Goal: Navigation & Orientation: Find specific page/section

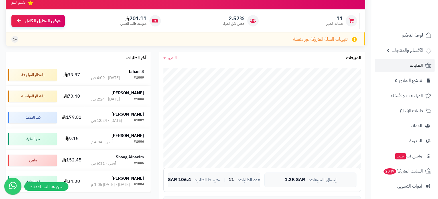
scroll to position [67, 0]
click at [205, 197] on div "جاري التحميل... إجمالي المبيعات: 1.2K SAR عدد الطلبات: 11 | متوسط الطلب: 106.4 …" at bounding box center [262, 158] width 206 height 188
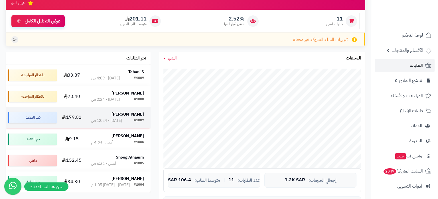
click at [132, 120] on div "#1007 اليوم - 12:24 ص" at bounding box center [117, 121] width 53 height 6
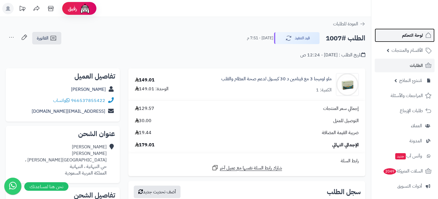
click at [407, 40] on link "لوحة التحكم" at bounding box center [405, 36] width 60 height 14
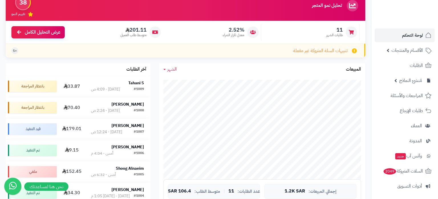
scroll to position [53, 0]
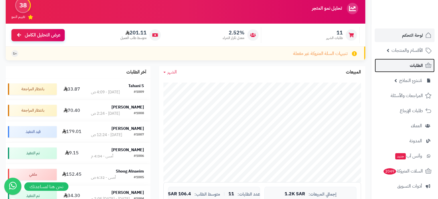
click at [412, 68] on span "الطلبات" at bounding box center [416, 66] width 13 height 8
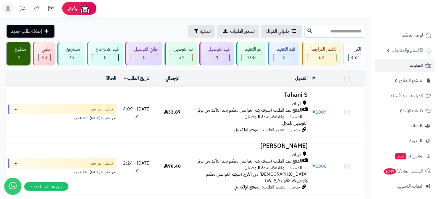
scroll to position [107, 0]
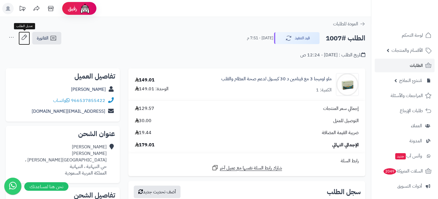
click at [23, 37] on icon at bounding box center [24, 37] width 11 height 11
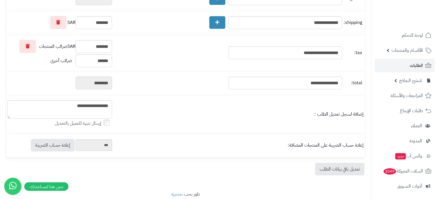
scroll to position [158, 0]
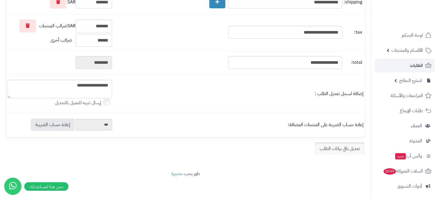
click at [326, 153] on link "تعديل باقي بيانات الطلب" at bounding box center [339, 149] width 49 height 13
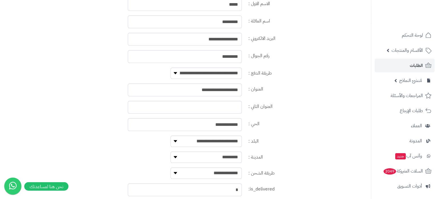
scroll to position [333, 0]
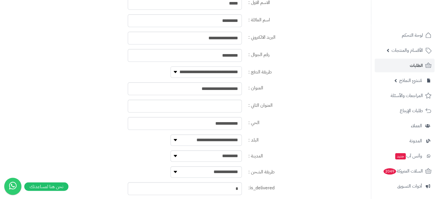
click at [170, 66] on select "**********" at bounding box center [205, 71] width 71 height 11
select select "**********"
click option "**********" at bounding box center [0, 0] width 0 height 0
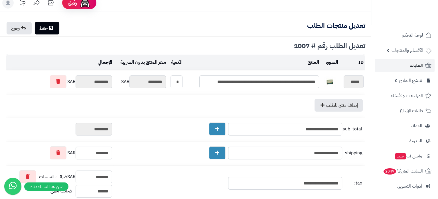
scroll to position [0, 0]
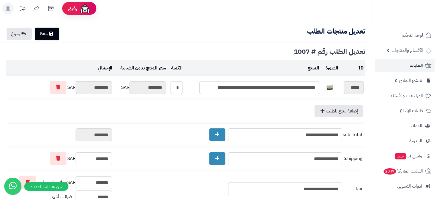
click at [50, 34] on link "حفظ" at bounding box center [47, 34] width 25 height 13
type input "**********"
click at [418, 62] on span "الطلبات" at bounding box center [416, 66] width 13 height 8
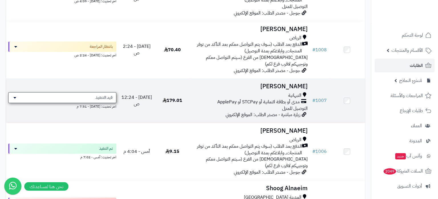
scroll to position [119, 0]
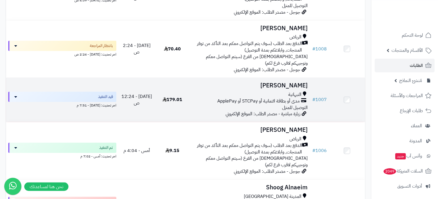
click at [279, 98] on span "مدى أو بطاقة ائتمانية أو STCPay أو ApplePay" at bounding box center [258, 101] width 82 height 7
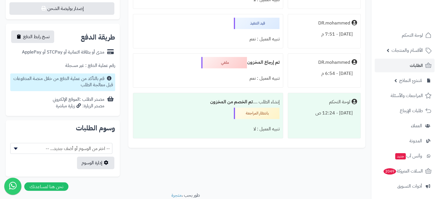
scroll to position [237, 0]
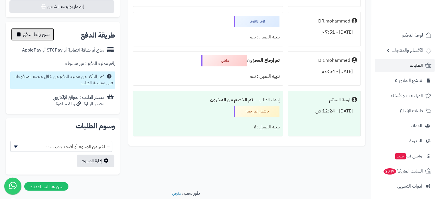
click at [38, 33] on span "نسخ رابط الدفع" at bounding box center [36, 34] width 27 height 7
click at [28, 34] on span "تم النسخ" at bounding box center [30, 34] width 15 height 7
click at [31, 34] on span "تم النسخ" at bounding box center [30, 34] width 15 height 7
